Goal: Check status: Check status

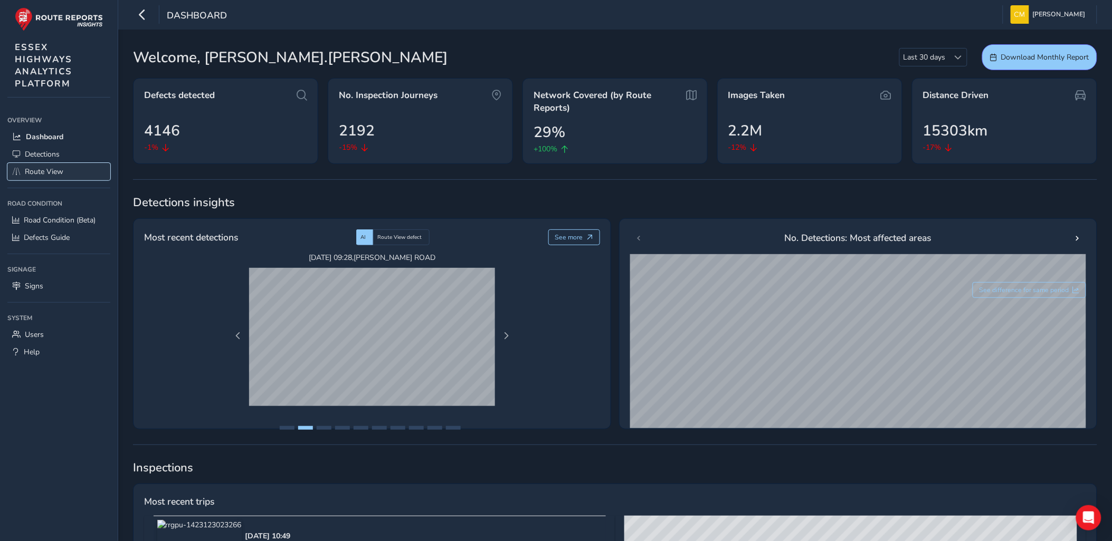
click at [39, 171] on span "Route View" at bounding box center [44, 172] width 39 height 10
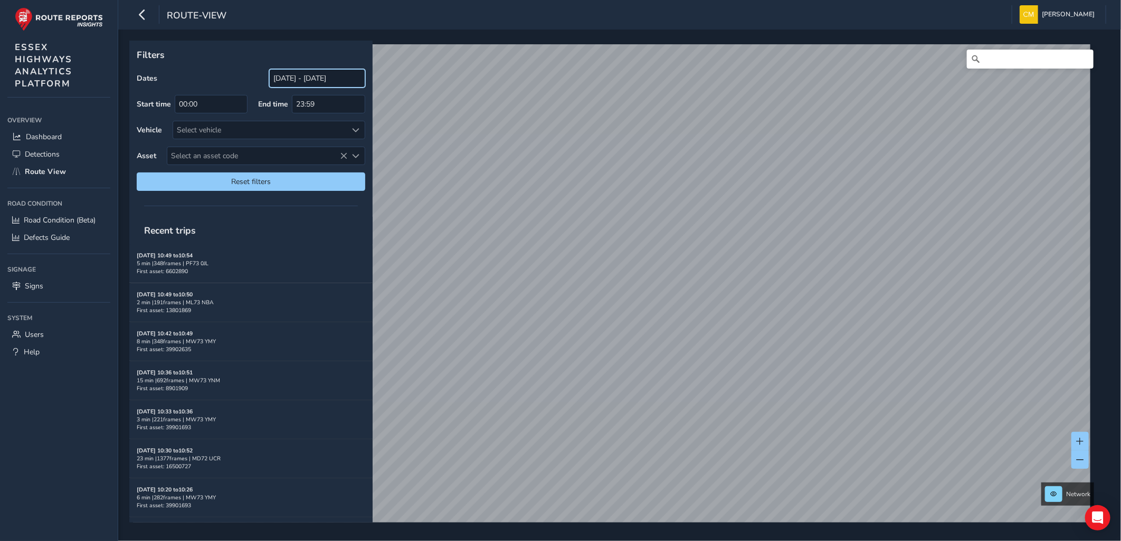
click at [276, 78] on input "[DATE] - [DATE]" at bounding box center [317, 78] width 96 height 18
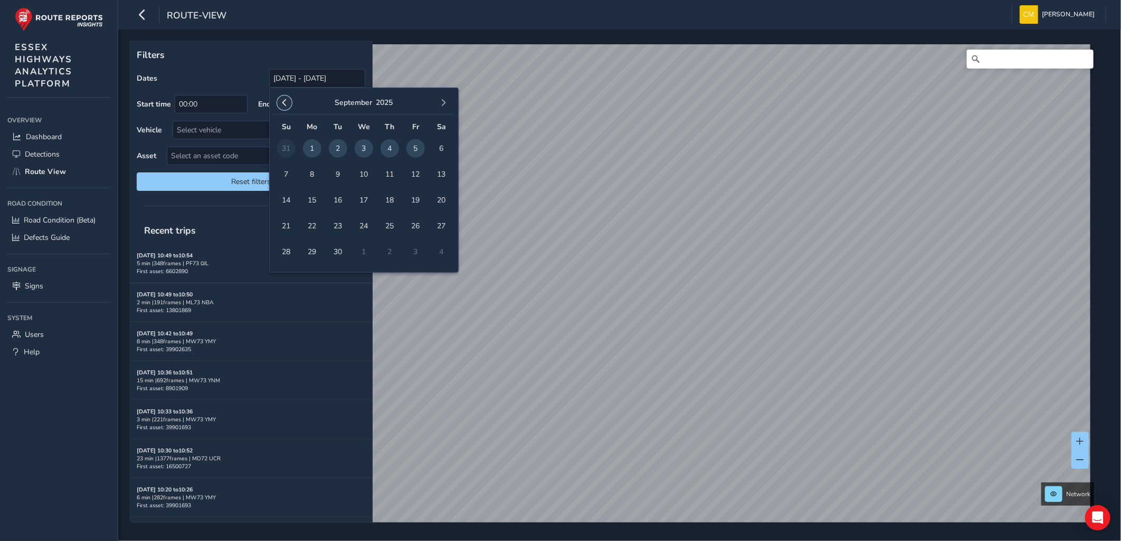
click at [284, 100] on span "button" at bounding box center [284, 102] width 7 height 7
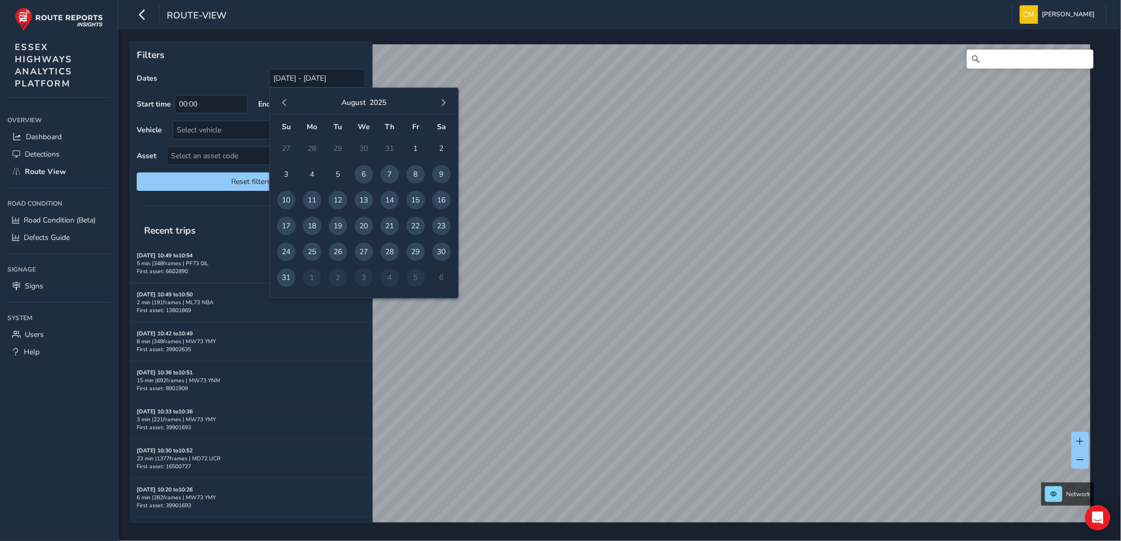
click at [284, 100] on span "button" at bounding box center [284, 102] width 7 height 7
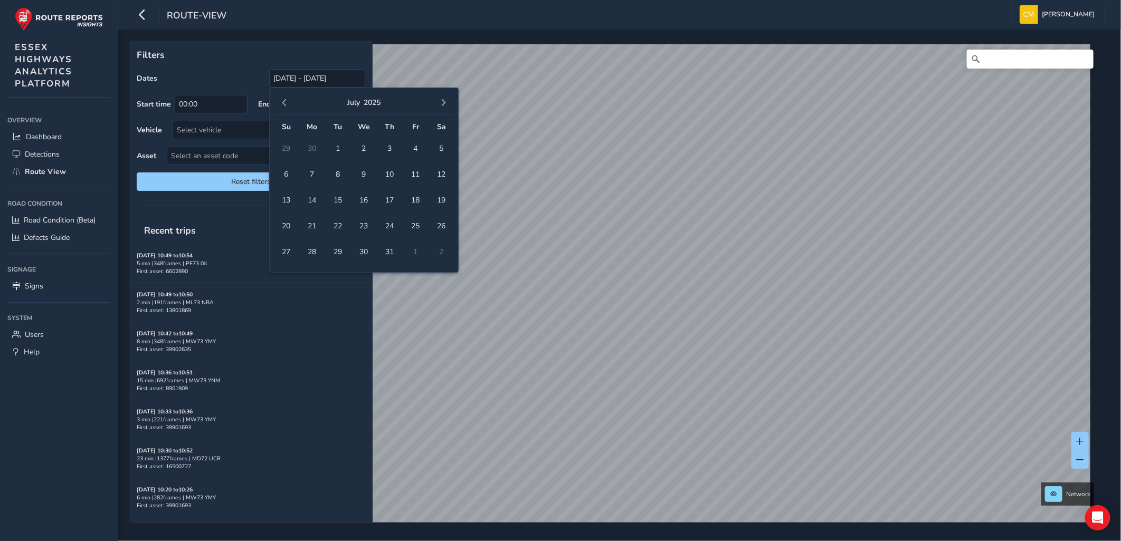
click at [284, 100] on span "button" at bounding box center [284, 102] width 7 height 7
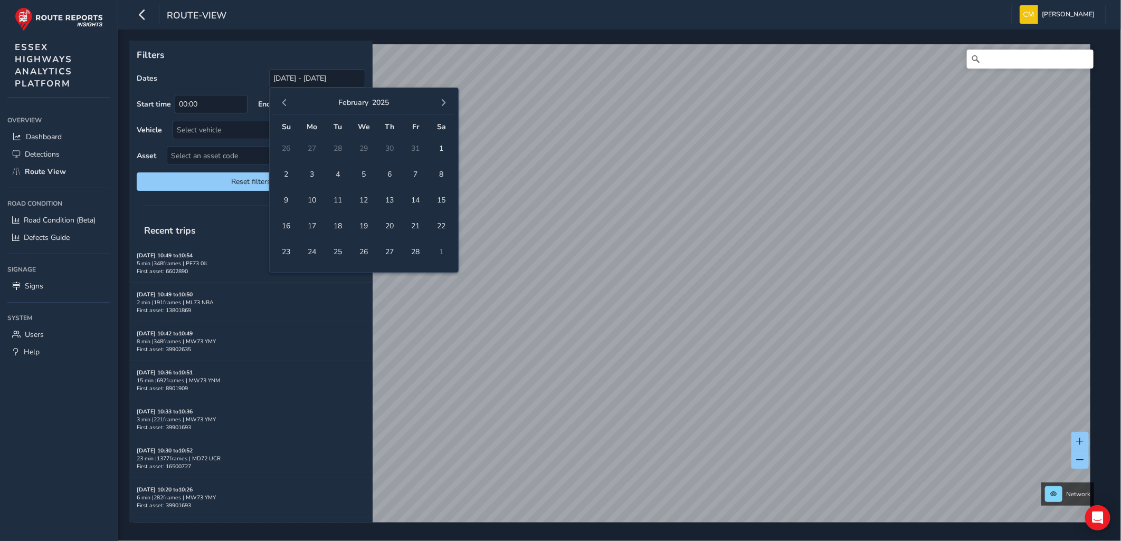
click at [284, 100] on span "button" at bounding box center [284, 102] width 7 height 7
click at [359, 148] on span "1" at bounding box center [364, 148] width 18 height 18
click at [442, 101] on span "button" at bounding box center [443, 102] width 7 height 7
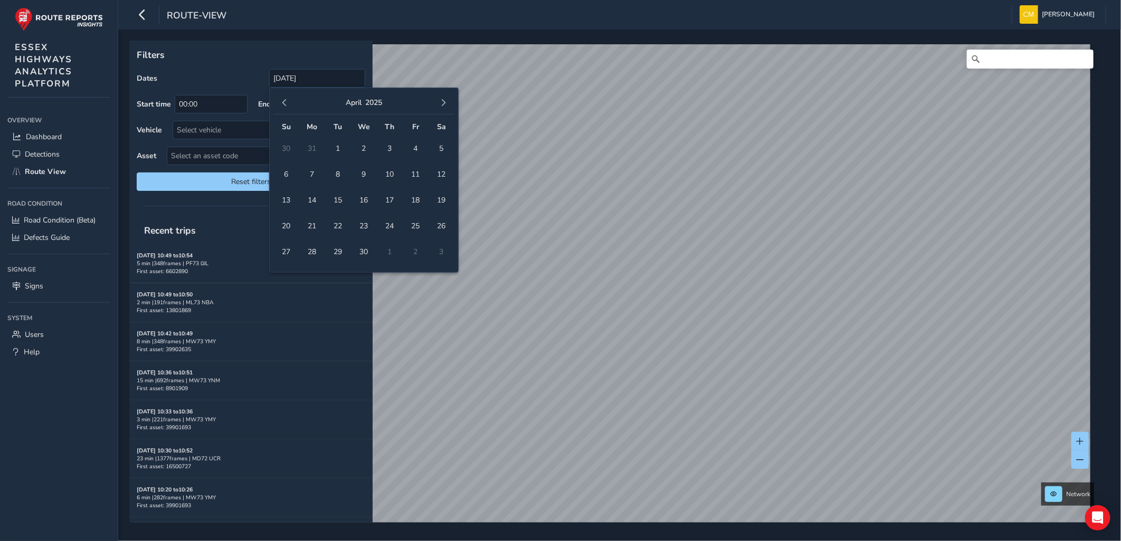
click at [442, 101] on span "button" at bounding box center [443, 102] width 7 height 7
click at [312, 201] on span "11" at bounding box center [312, 200] width 18 height 18
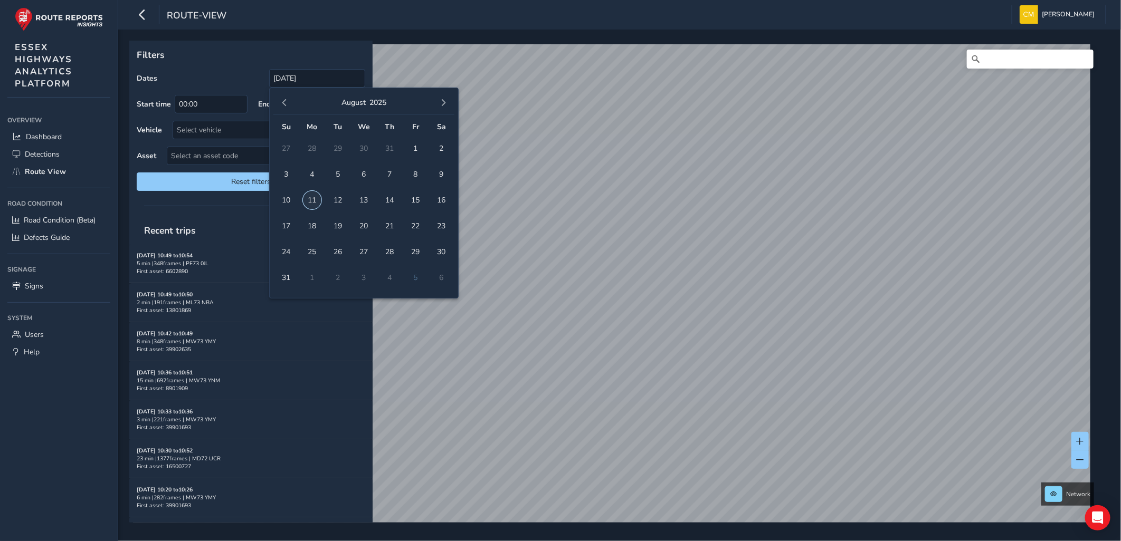
type input "[DATE] - [DATE]"
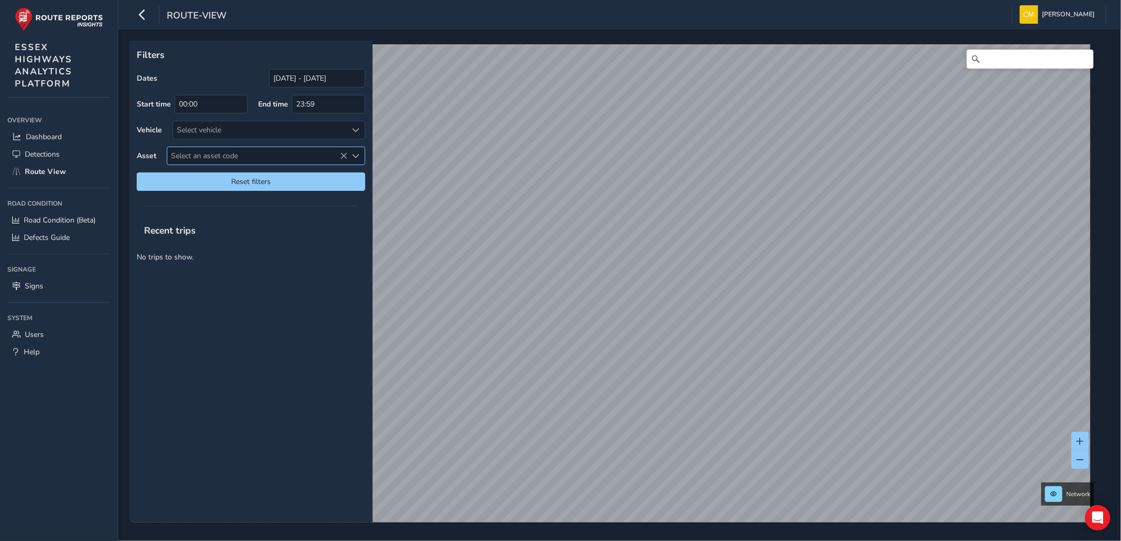
click at [230, 154] on span "Select an asset code" at bounding box center [257, 155] width 180 height 17
type input "3903046"
click at [235, 205] on li "3903046" at bounding box center [265, 204] width 197 height 16
click at [892, 533] on div "Filters Dates [DATE] - [DATE] Start time 00:00 End time 23:59 Vehicle Select ve…" at bounding box center [619, 286] width 1003 height 512
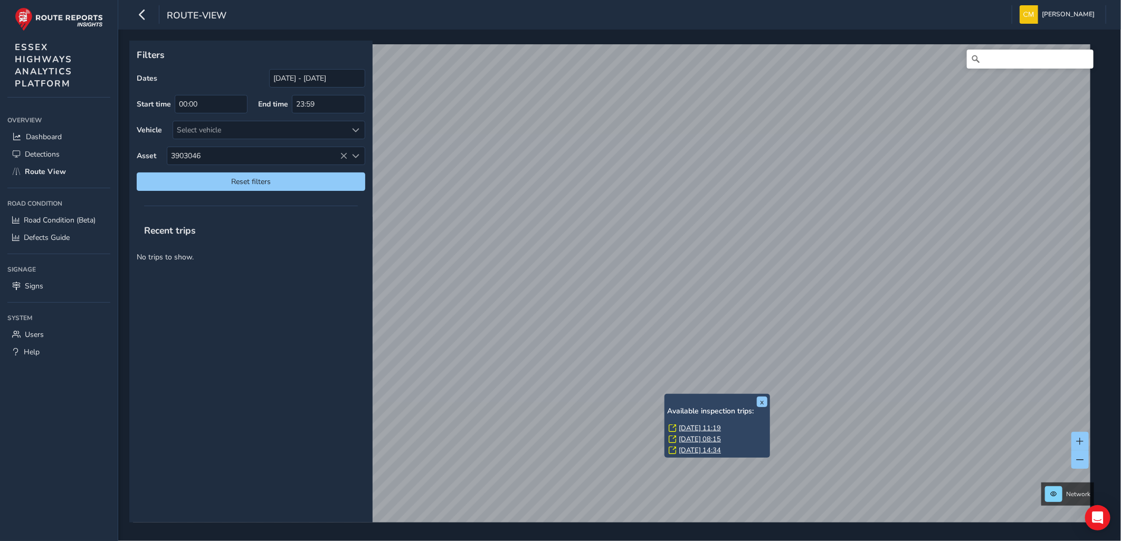
click at [709, 450] on link "[DATE] 14:34" at bounding box center [700, 450] width 42 height 9
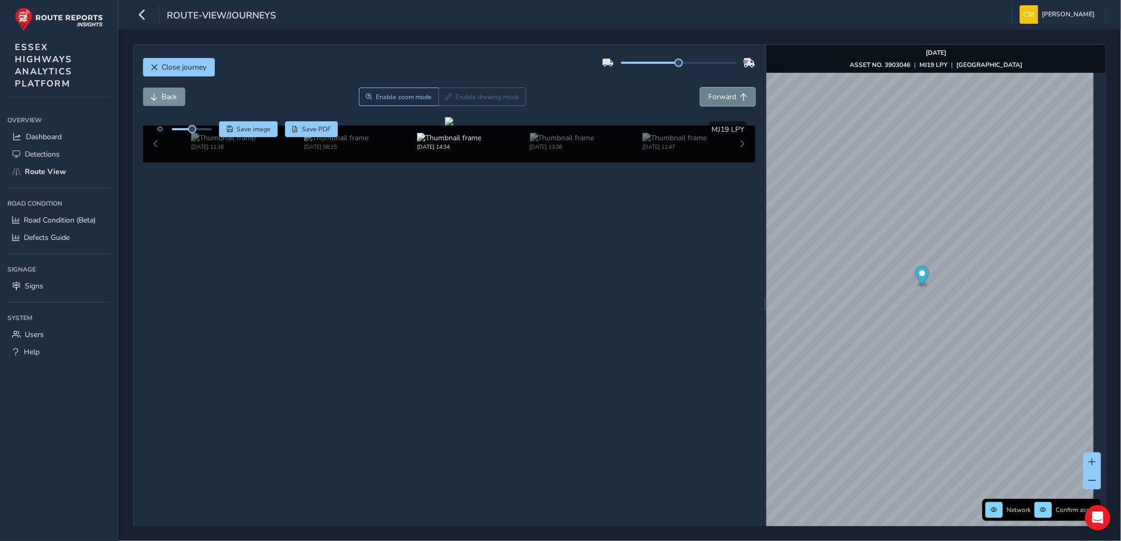
click at [716, 99] on span "Forward" at bounding box center [722, 97] width 28 height 10
click at [717, 99] on span "Forward" at bounding box center [722, 97] width 28 height 10
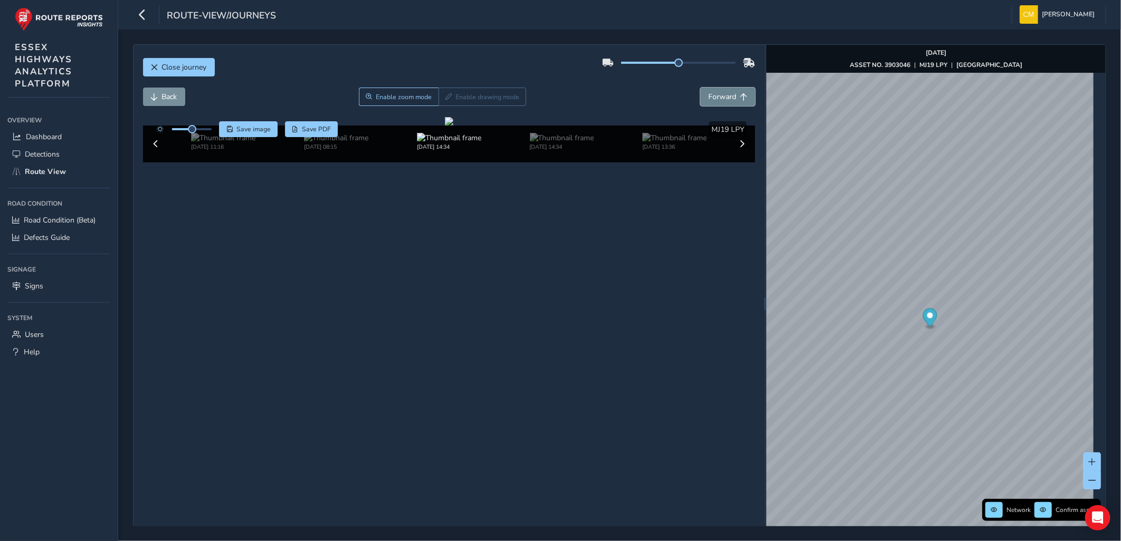
click at [717, 99] on span "Forward" at bounding box center [722, 97] width 28 height 10
click at [332, 143] on img at bounding box center [336, 138] width 64 height 10
click at [338, 143] on img at bounding box center [336, 138] width 64 height 10
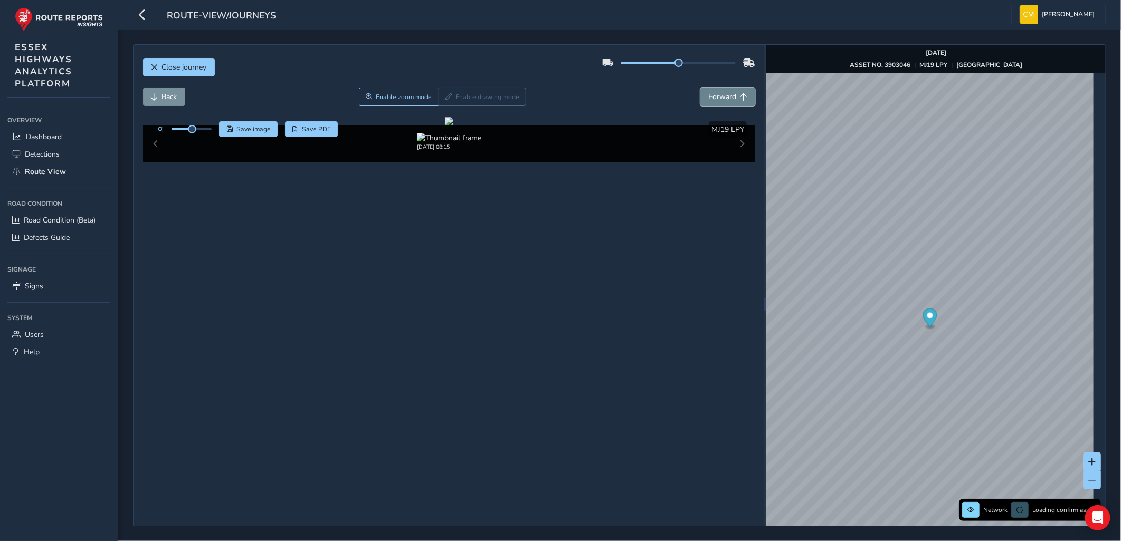
click at [708, 101] on span "Forward" at bounding box center [722, 97] width 28 height 10
click at [172, 70] on span "Close journey" at bounding box center [184, 67] width 45 height 10
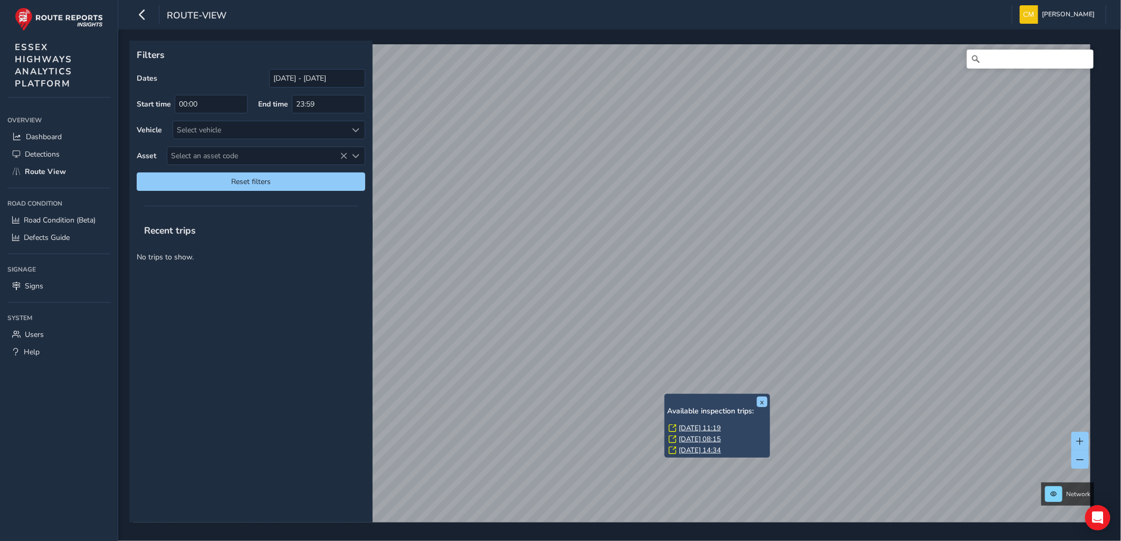
click at [709, 441] on link "[DATE] 08:15" at bounding box center [700, 439] width 42 height 9
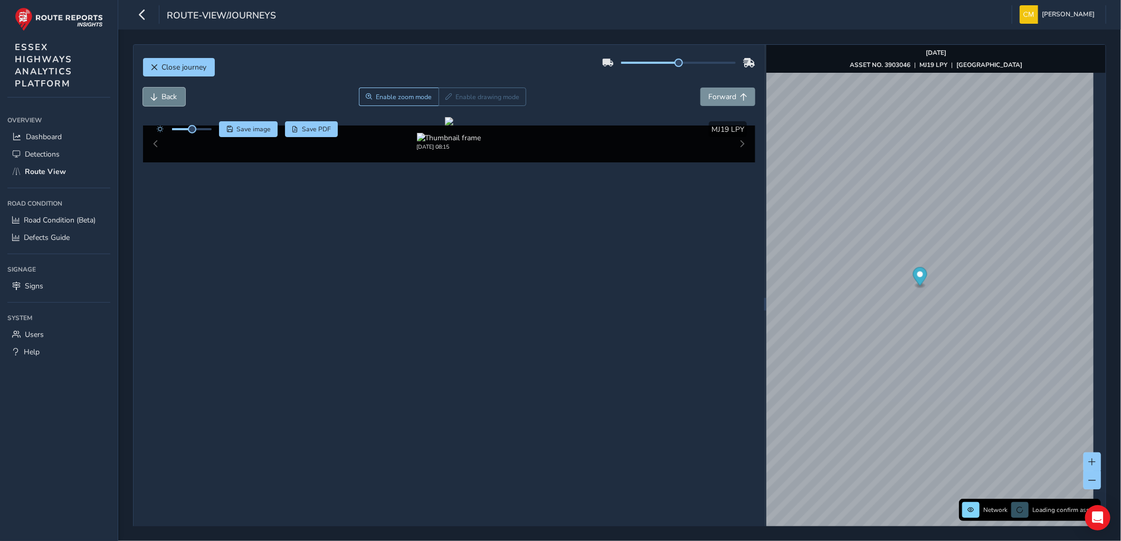
click at [172, 101] on span "Back" at bounding box center [169, 97] width 15 height 10
click at [175, 100] on span "Back" at bounding box center [169, 97] width 15 height 10
click at [172, 97] on span "Back" at bounding box center [169, 97] width 15 height 10
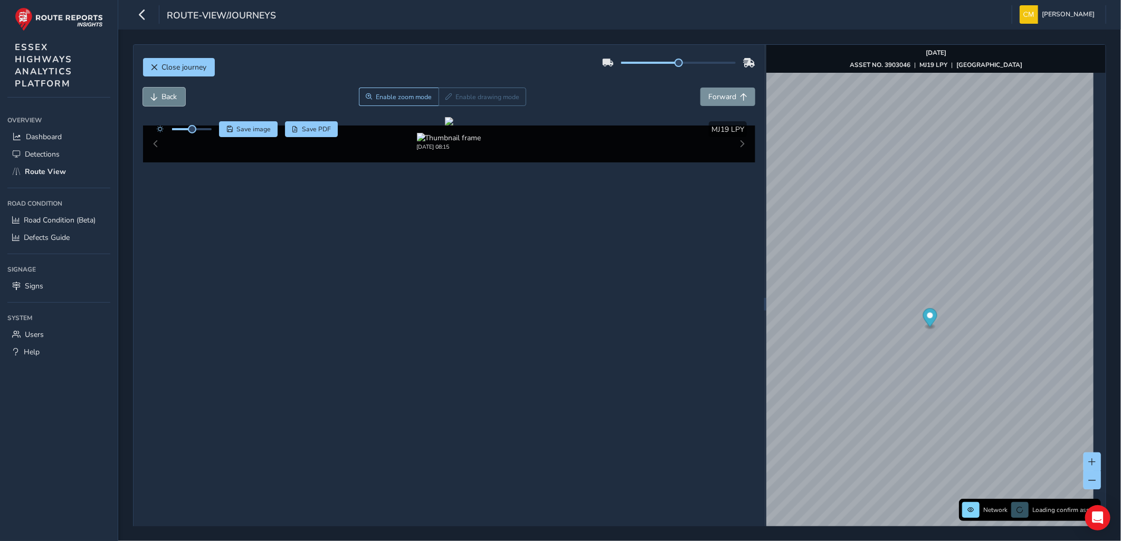
click at [172, 97] on span "Back" at bounding box center [169, 97] width 15 height 10
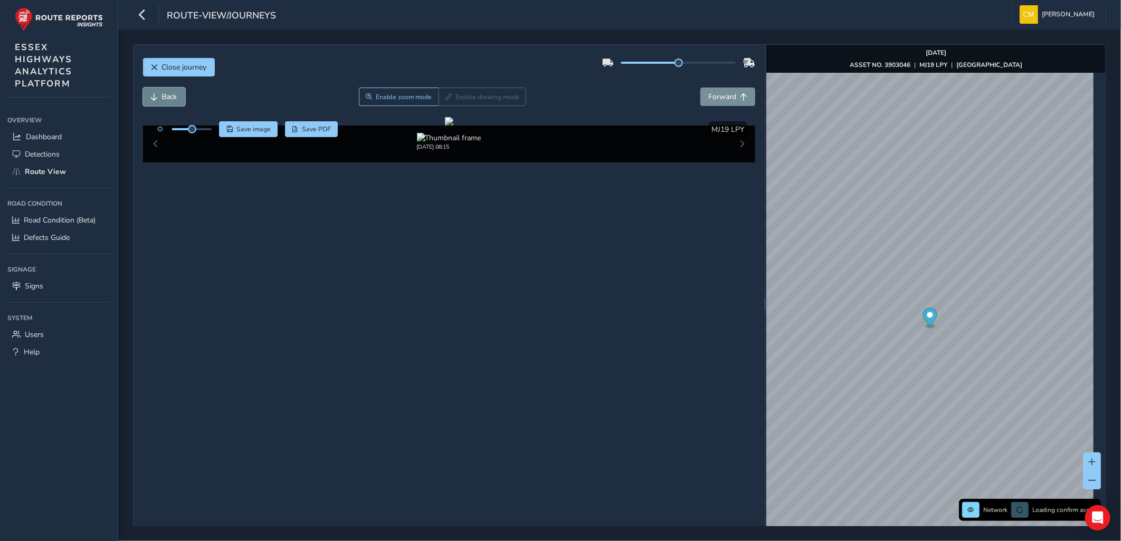
click at [172, 97] on span "Back" at bounding box center [169, 97] width 15 height 10
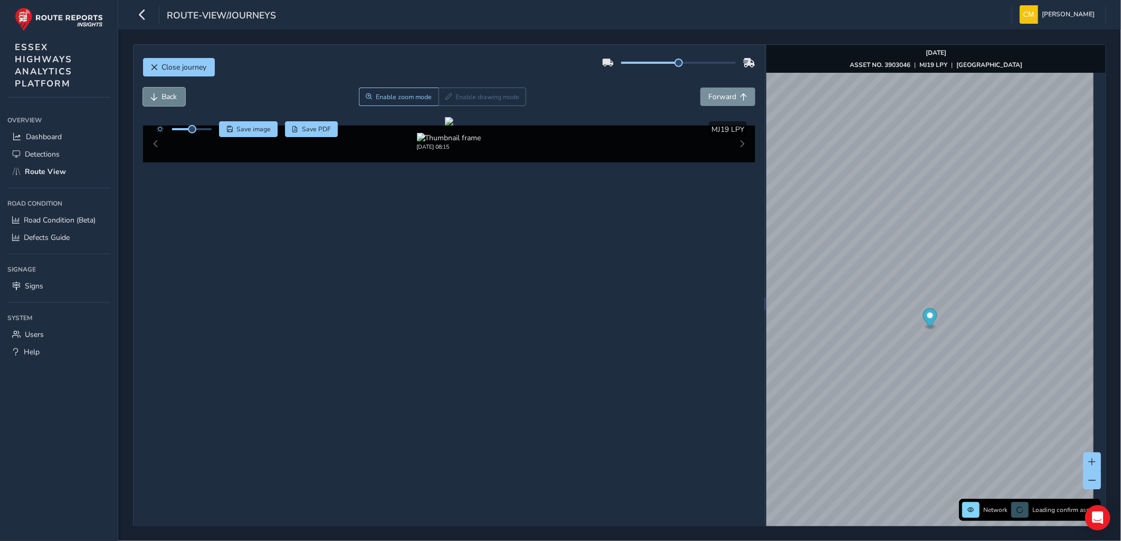
click at [172, 97] on span "Back" at bounding box center [169, 97] width 15 height 10
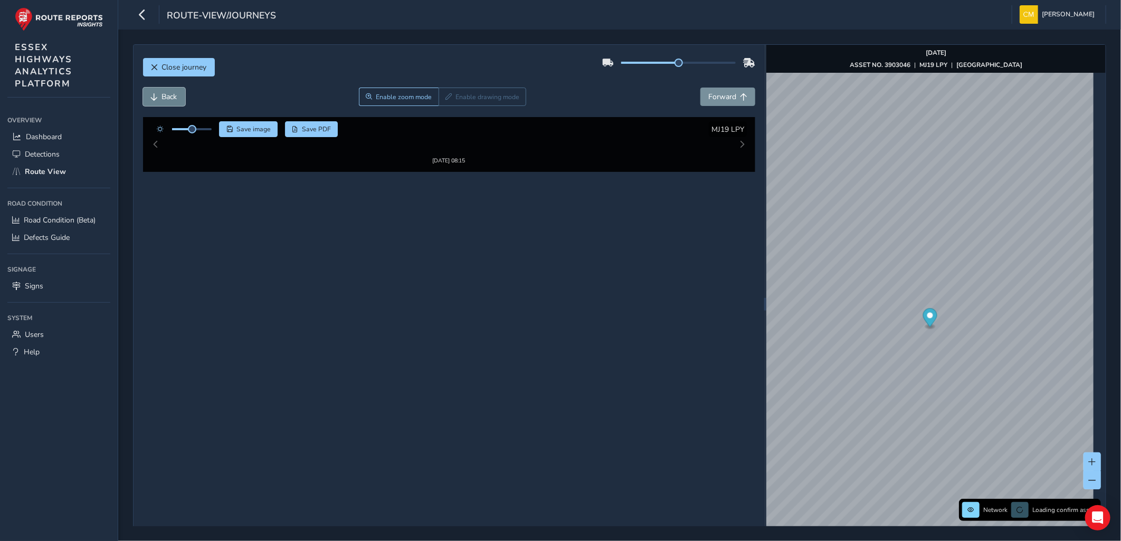
click at [172, 97] on span "Back" at bounding box center [169, 97] width 15 height 10
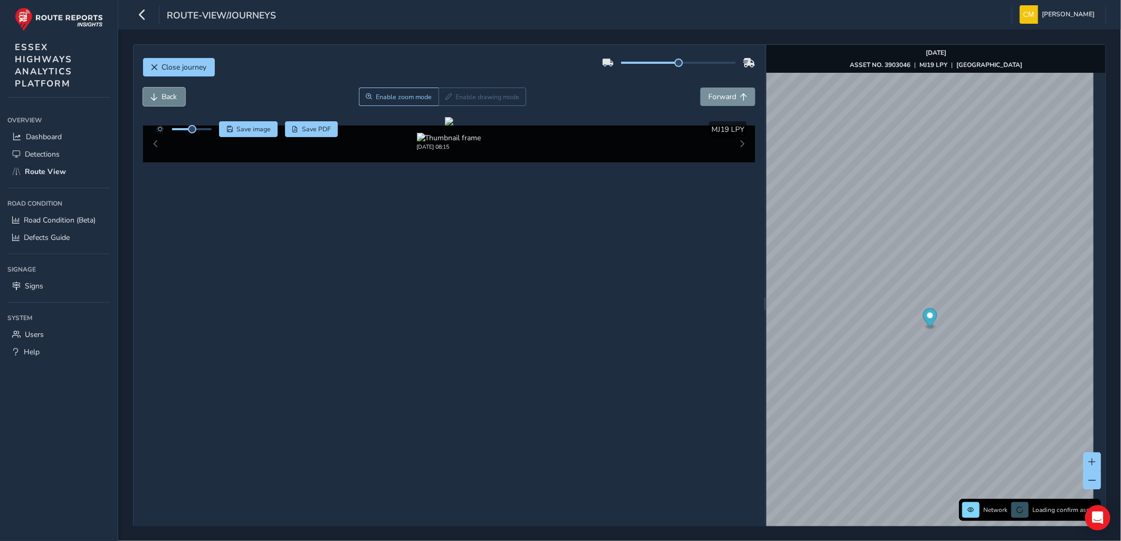
click at [172, 97] on span "Back" at bounding box center [169, 97] width 15 height 10
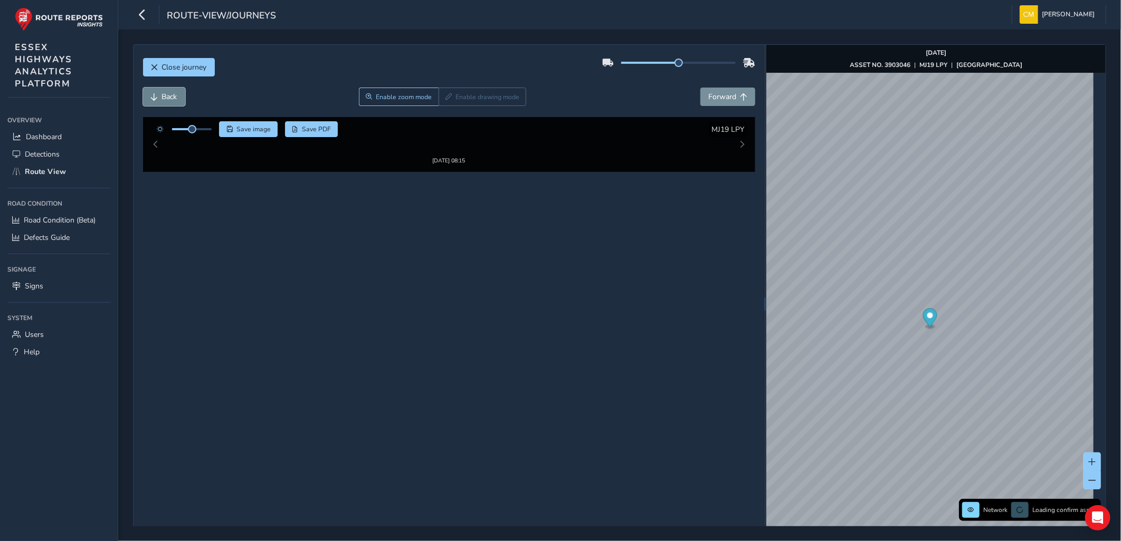
click at [172, 97] on span "Back" at bounding box center [169, 97] width 15 height 10
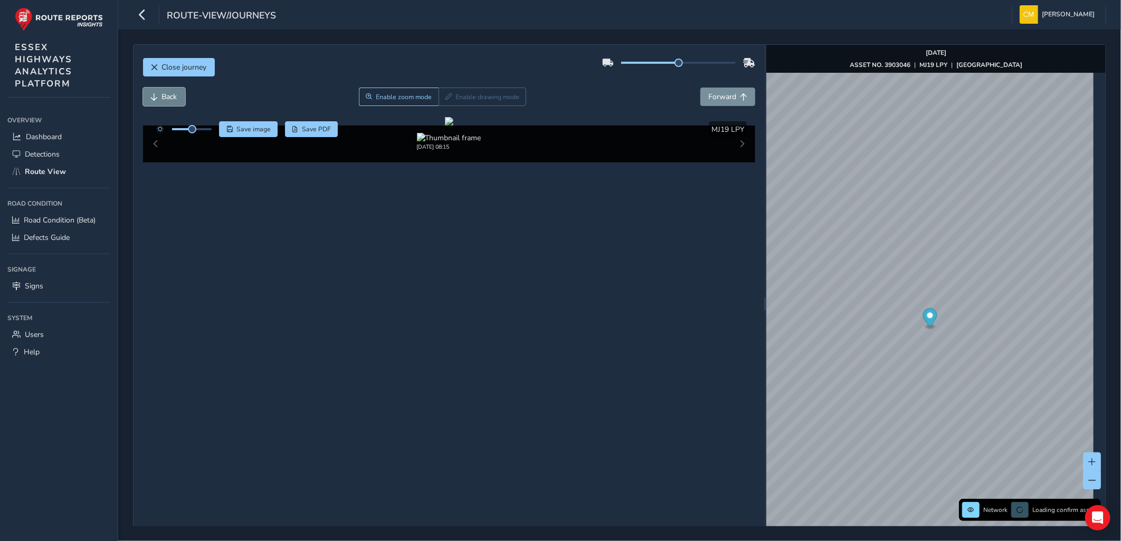
click at [172, 97] on span "Back" at bounding box center [169, 97] width 15 height 10
click at [731, 96] on button "Forward" at bounding box center [727, 97] width 55 height 18
click at [729, 98] on span "Forward" at bounding box center [722, 97] width 28 height 10
click at [713, 98] on span "Forward" at bounding box center [722, 97] width 28 height 10
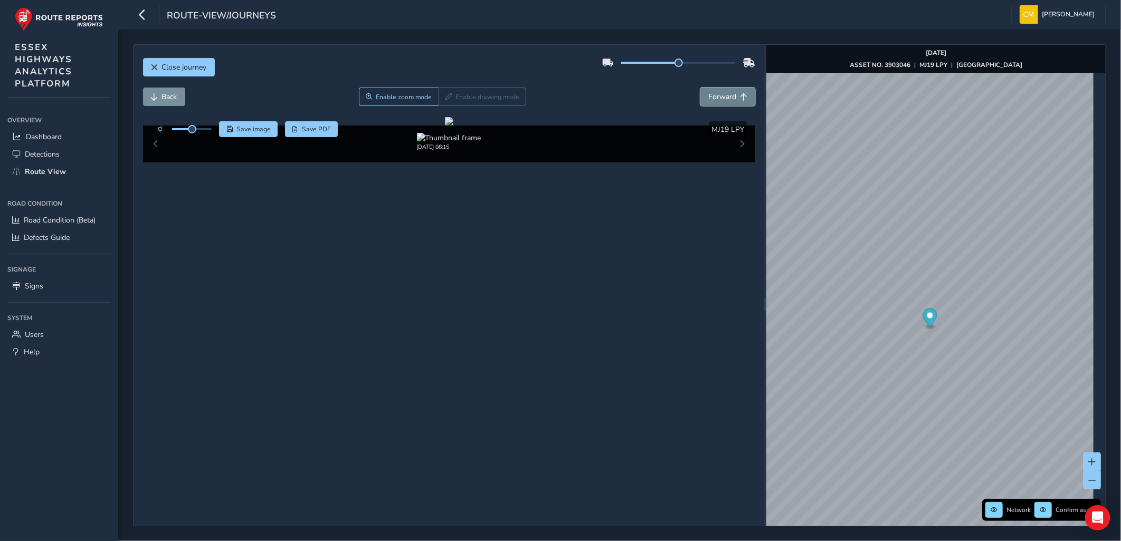
click at [729, 91] on button "Forward" at bounding box center [727, 97] width 55 height 18
click at [727, 95] on span "Forward" at bounding box center [722, 97] width 28 height 10
click at [713, 97] on span "Forward" at bounding box center [722, 97] width 28 height 10
click at [894, 221] on img "Preview frame" at bounding box center [899, 216] width 26 height 8
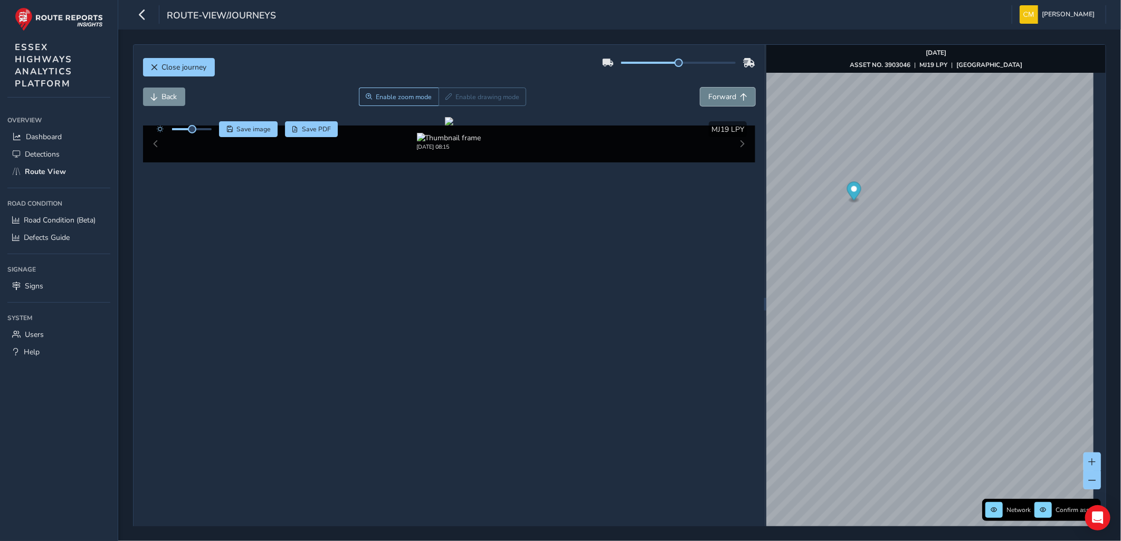
click at [723, 106] on button "Forward" at bounding box center [727, 97] width 55 height 18
click at [712, 88] on button "Forward" at bounding box center [727, 97] width 55 height 18
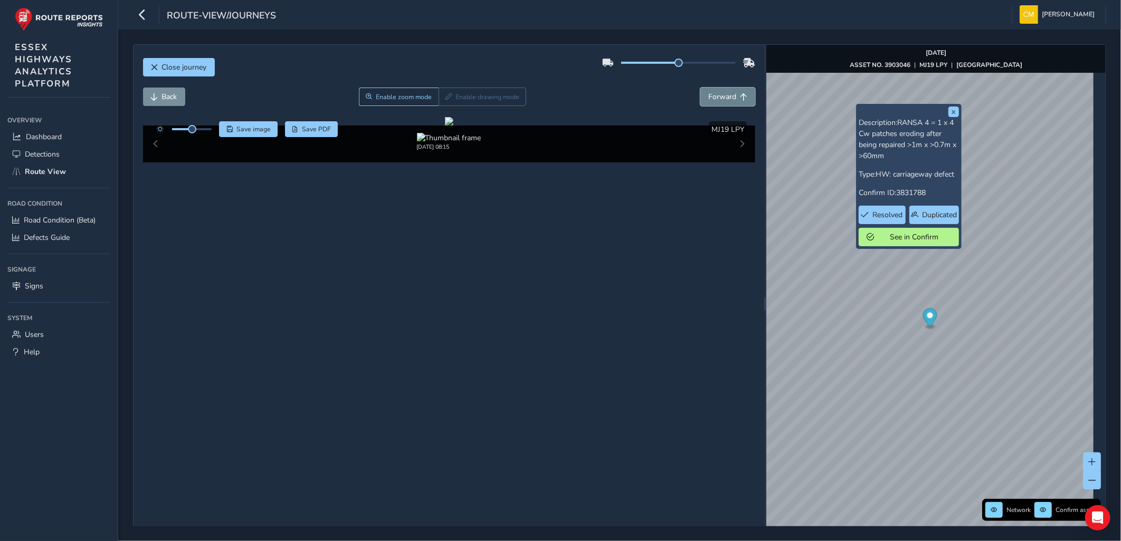
click at [731, 91] on button "Forward" at bounding box center [727, 97] width 55 height 18
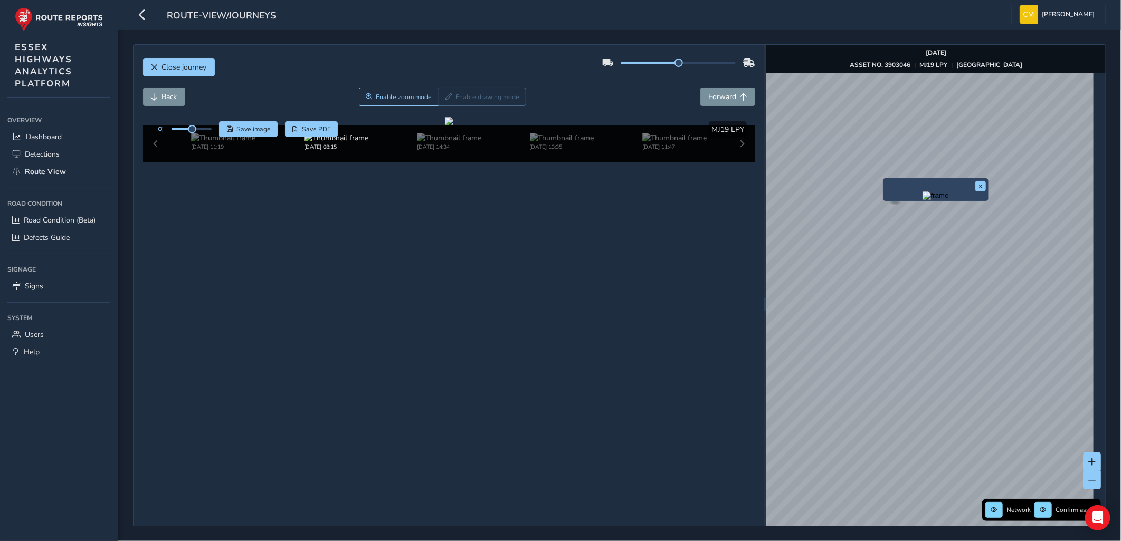
click at [884, 179] on div "x" at bounding box center [936, 189] width 106 height 23
click at [922, 200] on img "Preview frame" at bounding box center [935, 196] width 26 height 8
click at [710, 97] on span "Forward" at bounding box center [722, 97] width 28 height 10
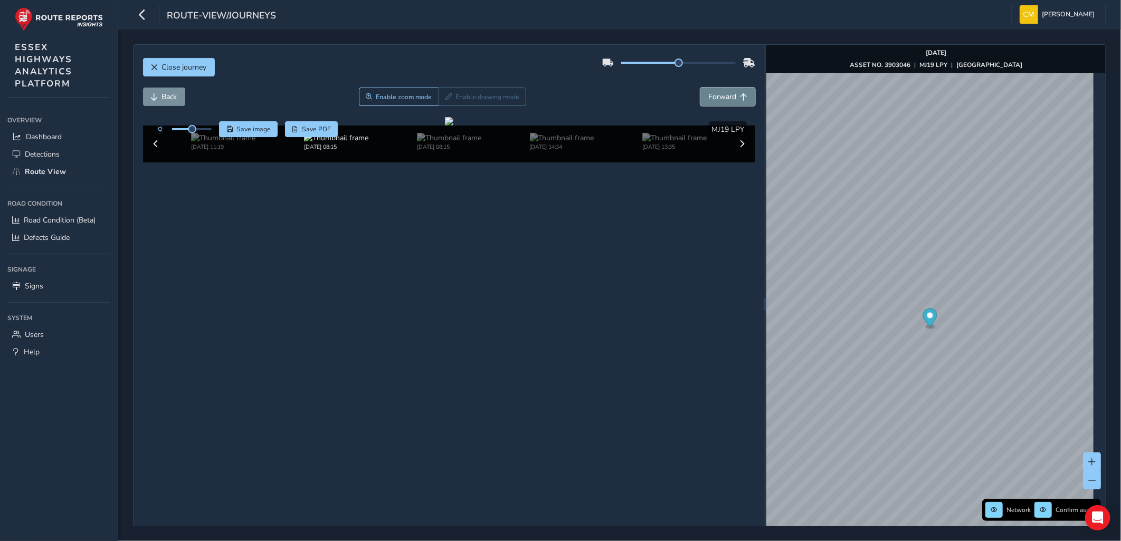
click at [710, 97] on span "Forward" at bounding box center [722, 97] width 28 height 10
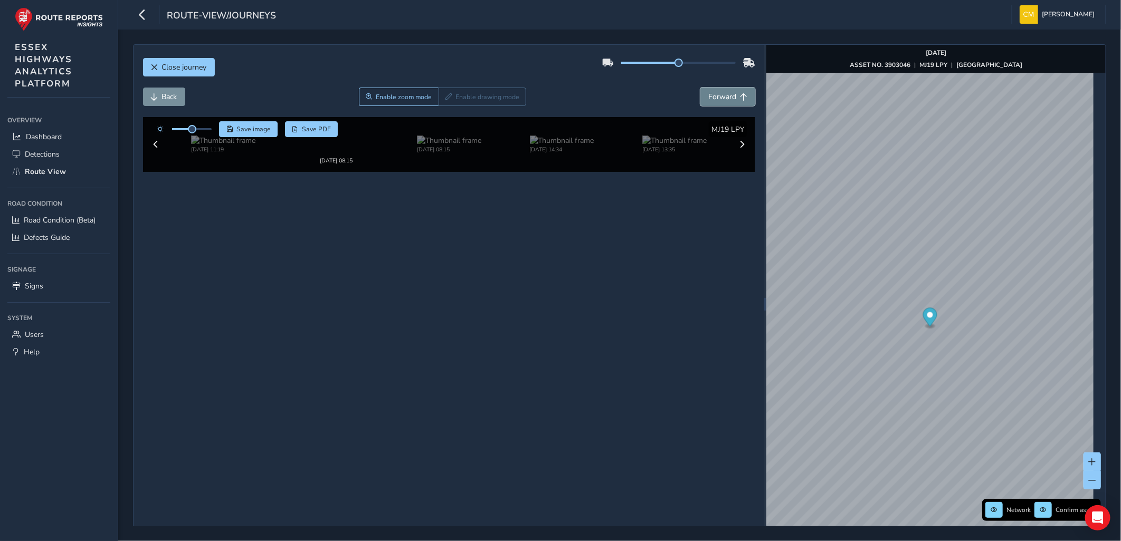
click at [710, 97] on span "Forward" at bounding box center [722, 97] width 28 height 10
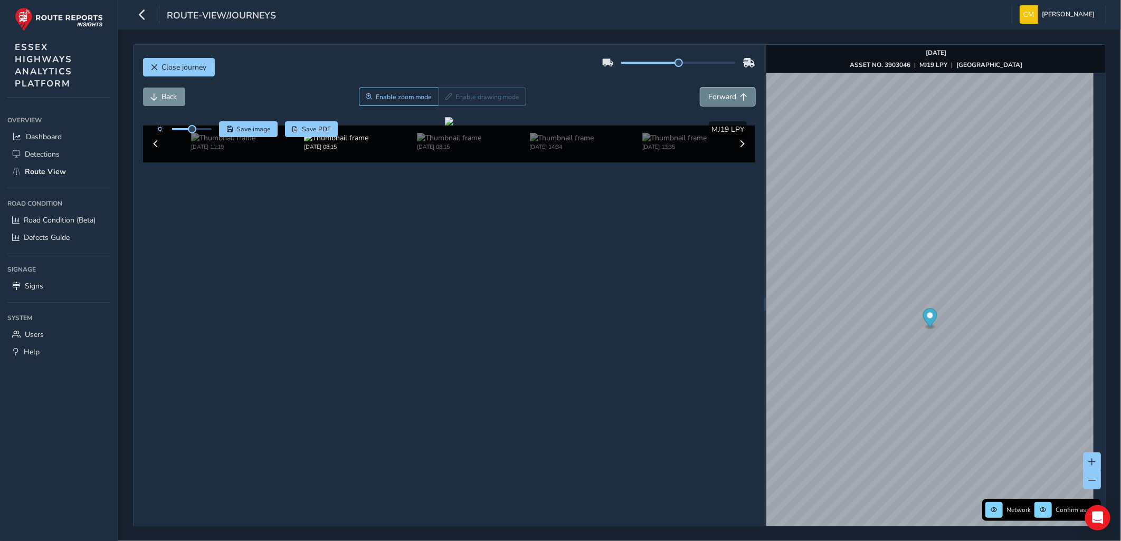
click at [710, 97] on span "Forward" at bounding box center [722, 97] width 28 height 10
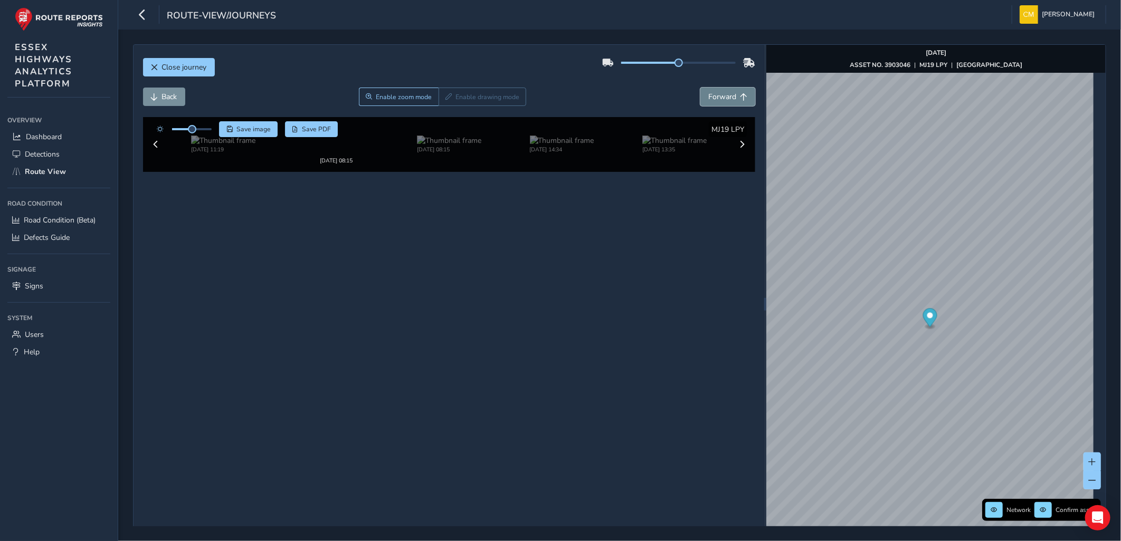
click at [710, 97] on span "Forward" at bounding box center [722, 97] width 28 height 10
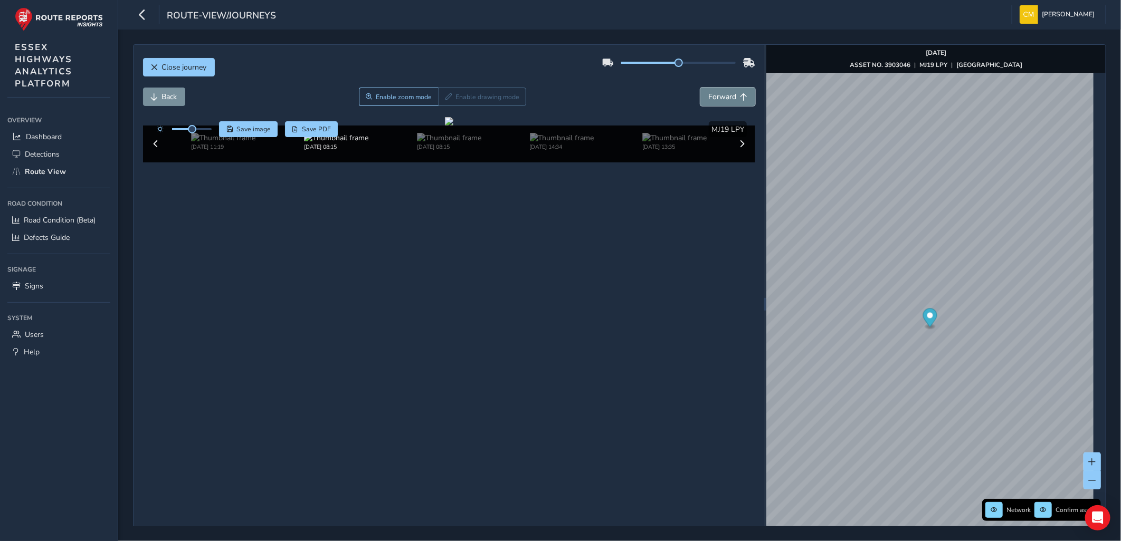
click at [710, 97] on span "Forward" at bounding box center [722, 97] width 28 height 10
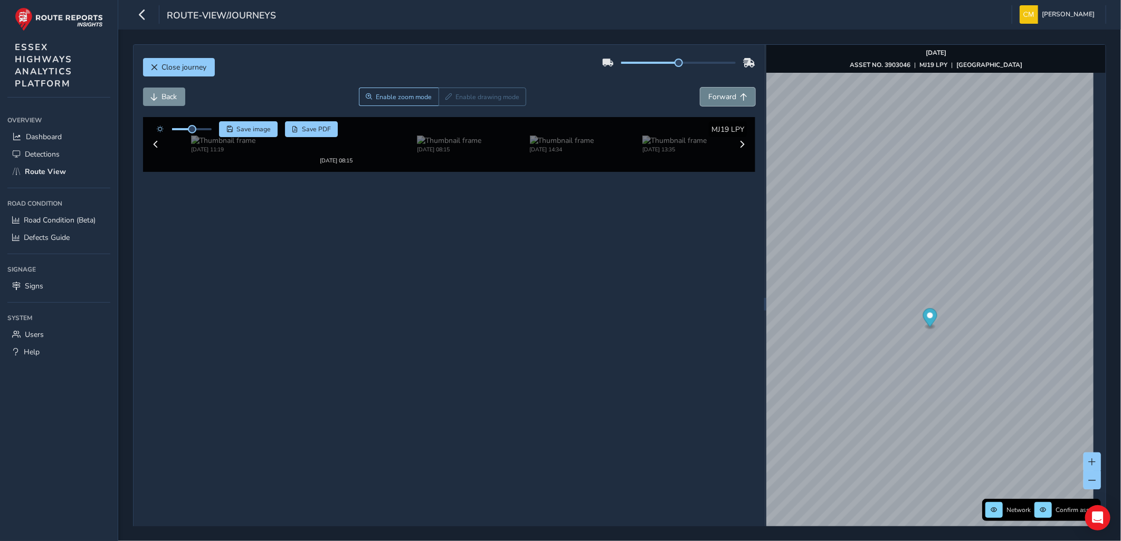
click at [710, 97] on span "Forward" at bounding box center [722, 97] width 28 height 10
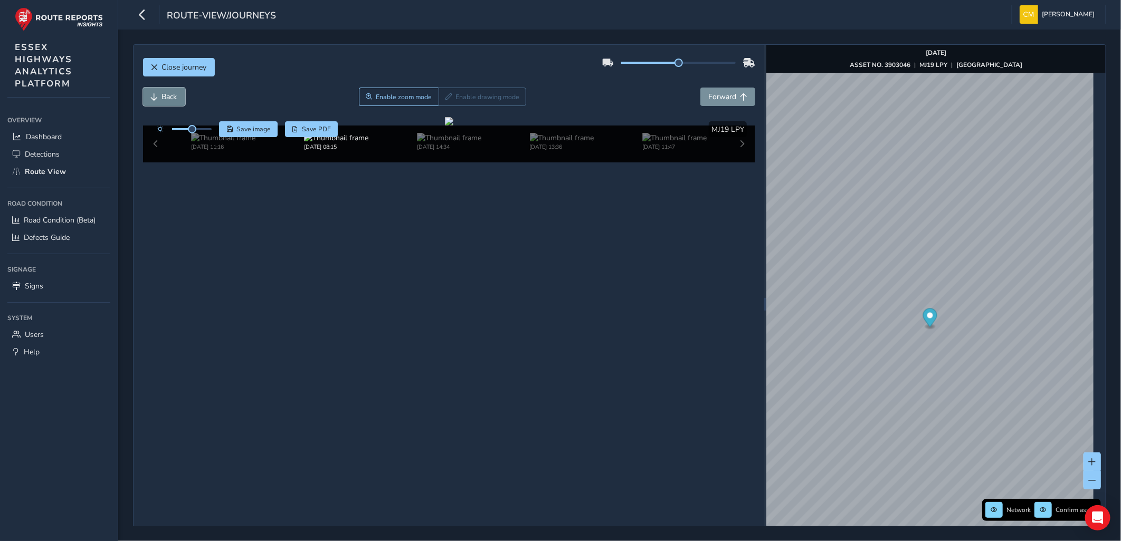
click at [165, 97] on span "Back" at bounding box center [169, 97] width 15 height 10
click at [336, 143] on img at bounding box center [336, 138] width 64 height 10
